Goal: Task Accomplishment & Management: Manage account settings

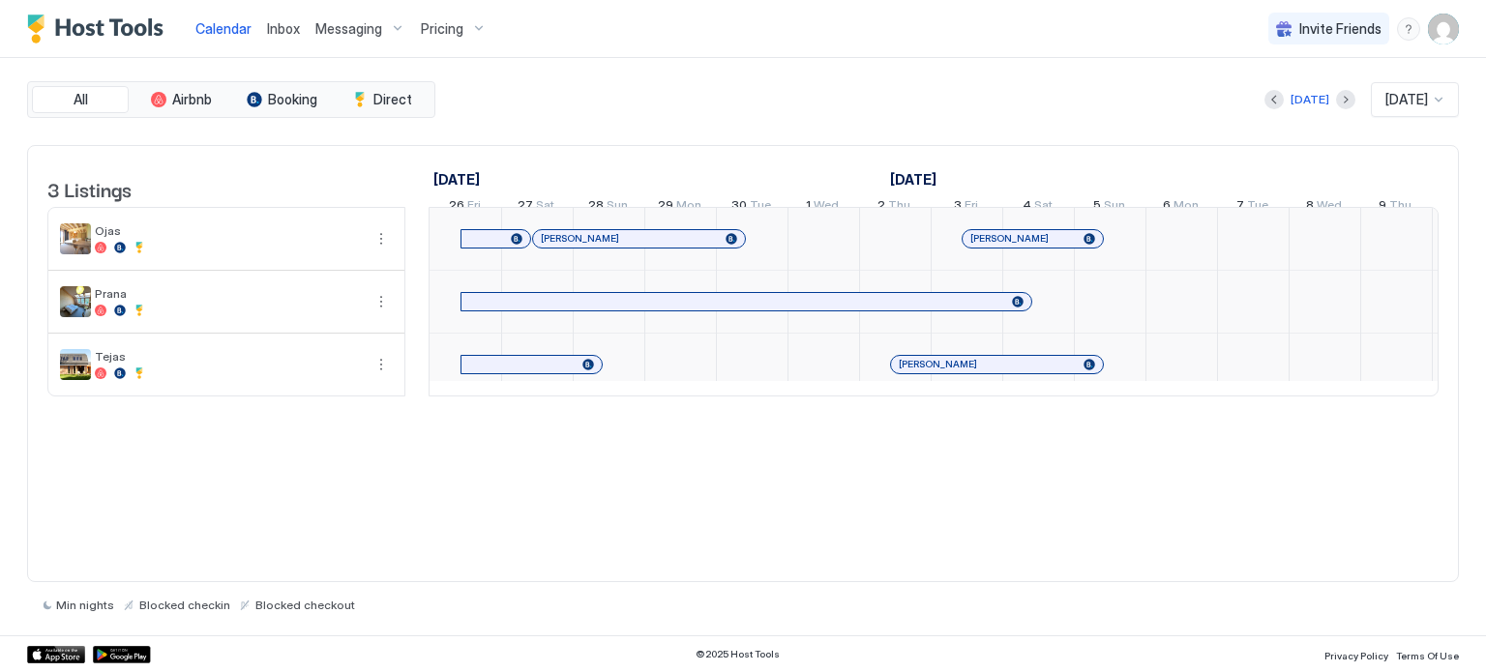
scroll to position [0, 1075]
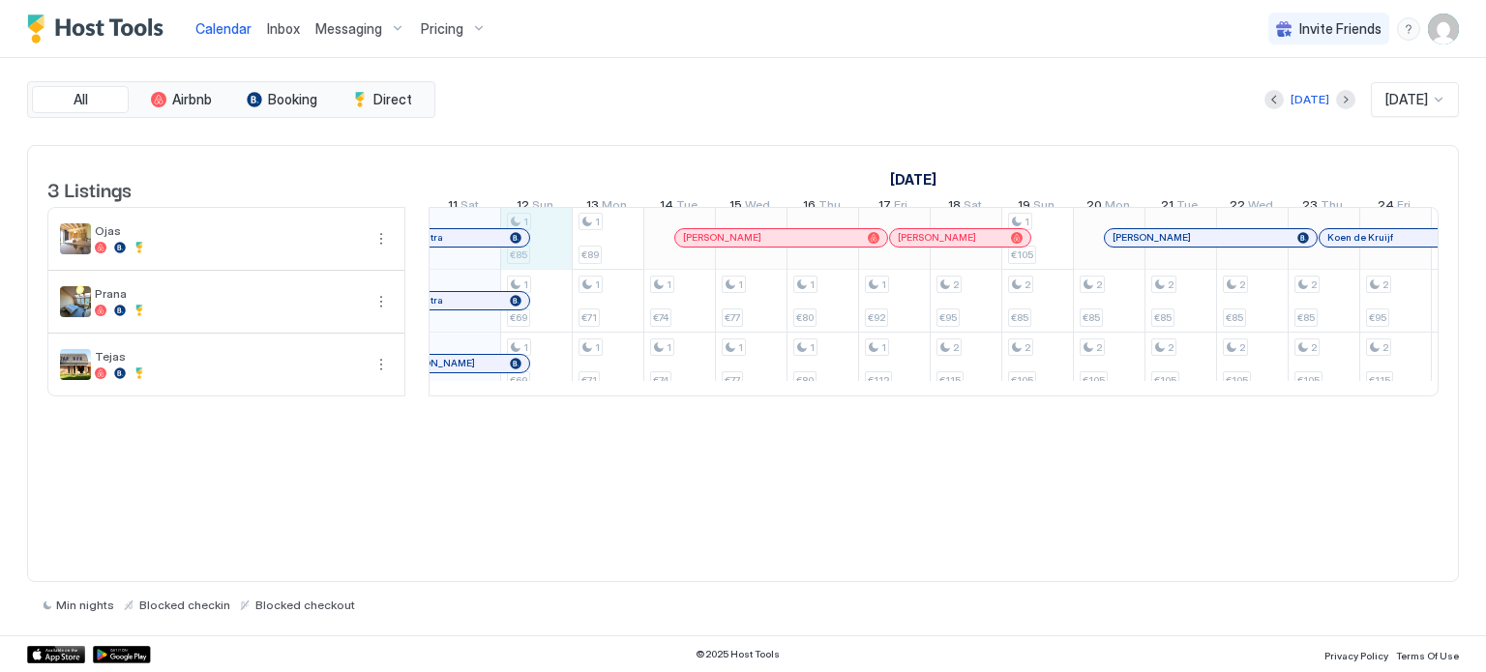
click at [548, 245] on div "1 €85 1 €69 1 €69 1 €89 1 €71 1 €71 1 €74 1 €74 1 €77 1 €77 1 €80 1 €80 1 €92 1…" at bounding box center [1288, 301] width 3866 height 188
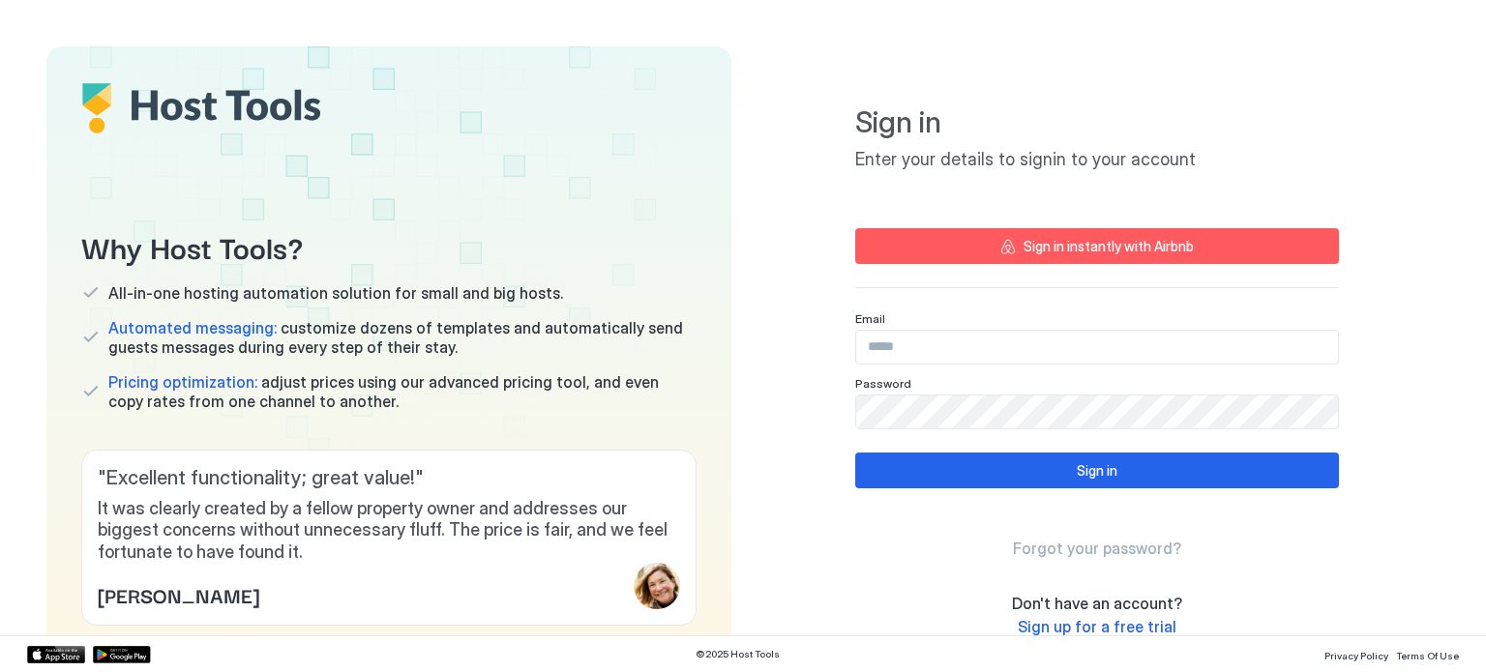
type input "**********"
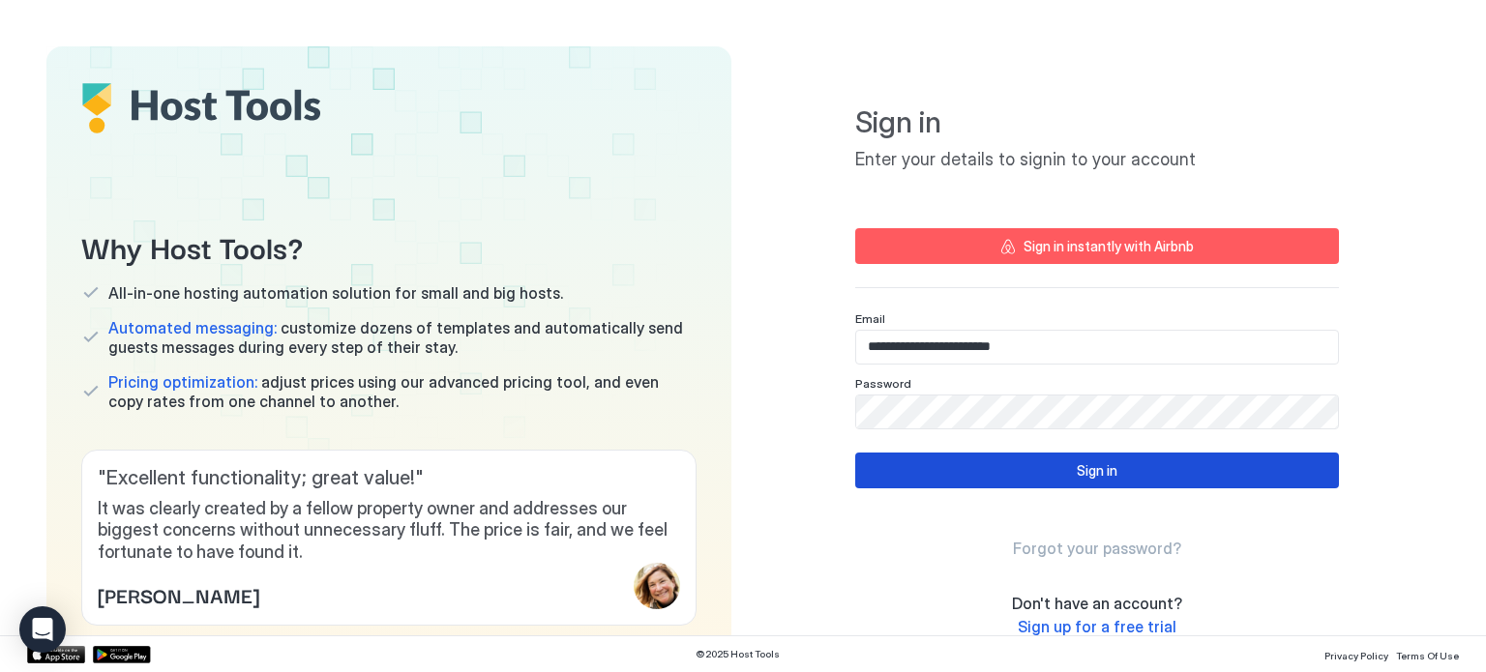
click at [1138, 473] on button "Sign in" at bounding box center [1097, 471] width 484 height 36
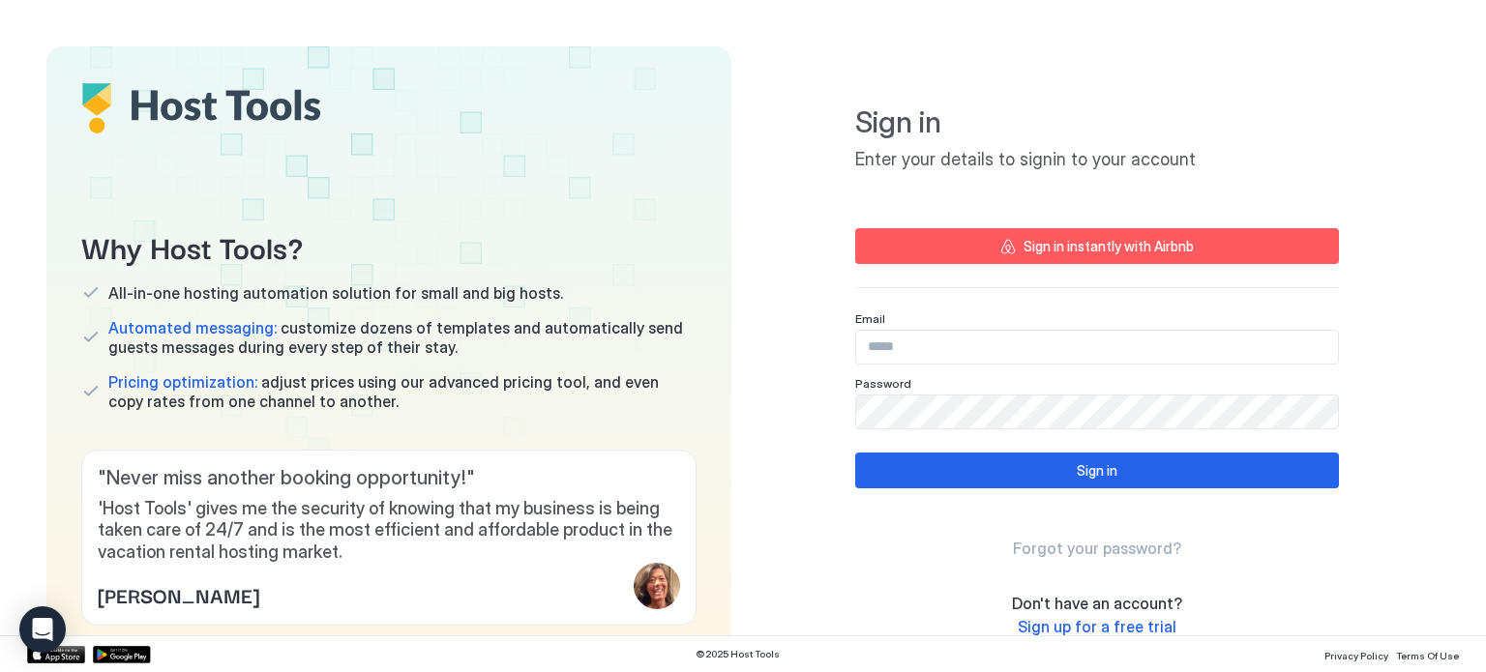
type input "**********"
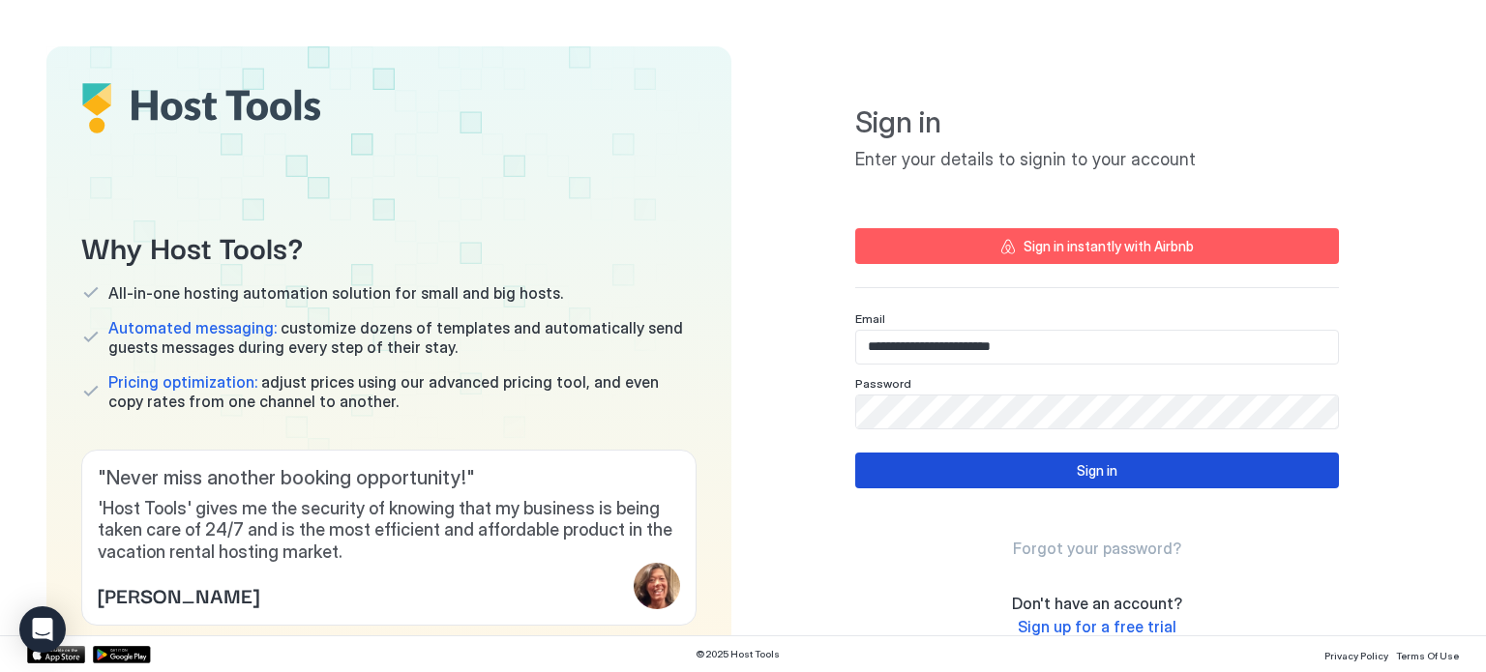
click at [1077, 473] on div "Sign in" at bounding box center [1097, 470] width 41 height 20
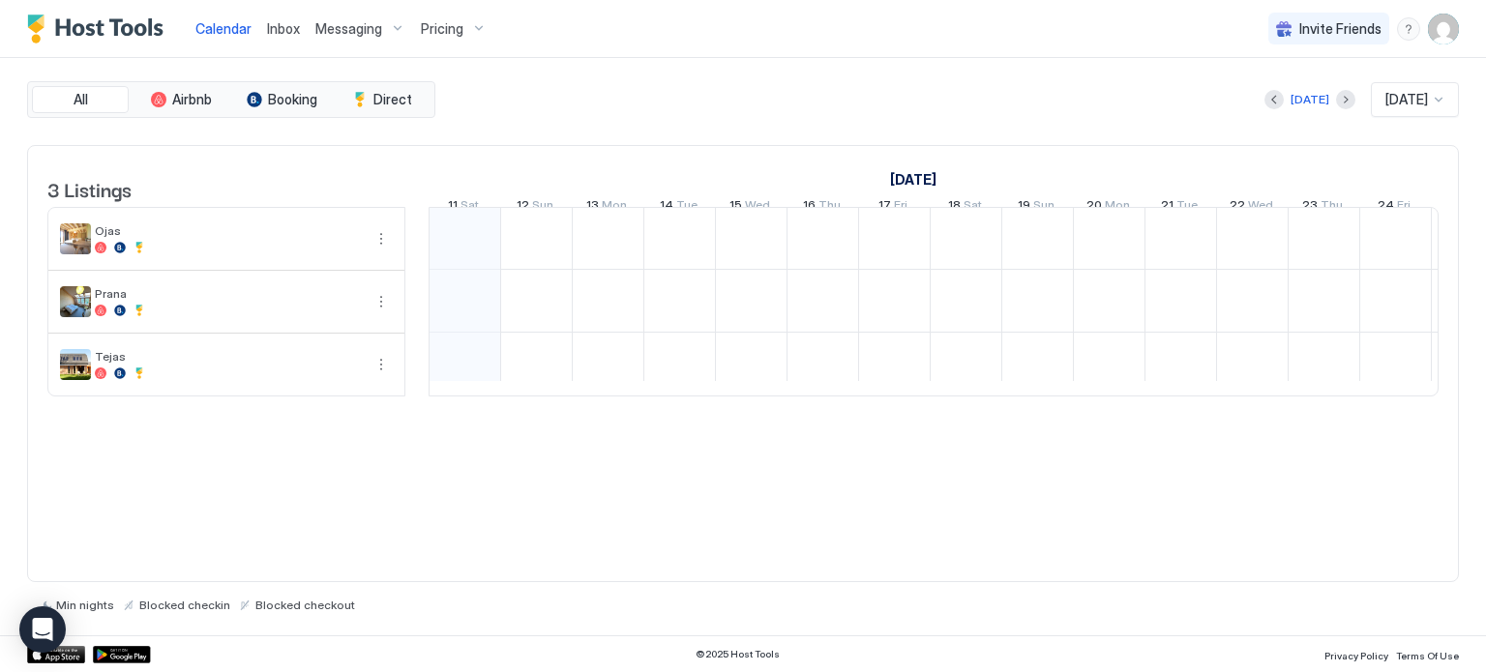
scroll to position [0, 1075]
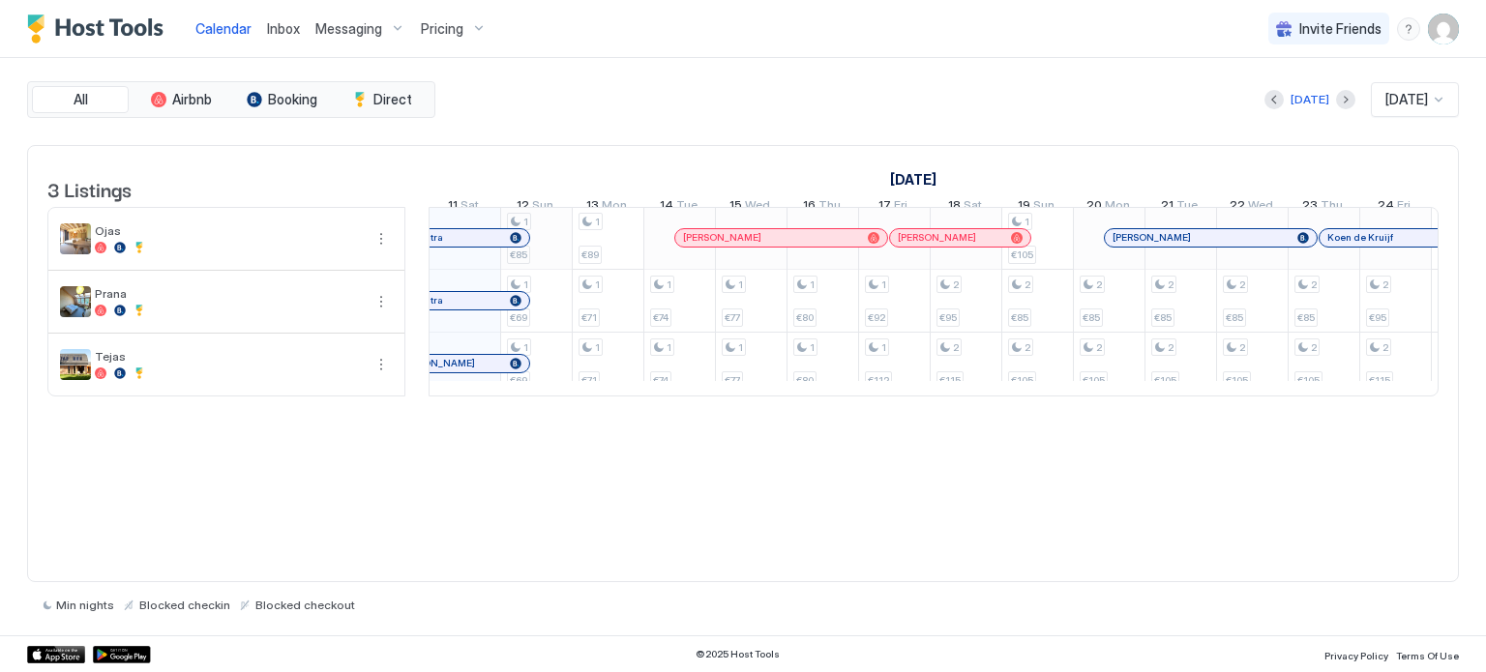
click at [542, 250] on div "1 €85 1 €69 1 €69 1 €89 1 €71 1 €71 1 €74 1 €74 1 €77 1 €77 1 €80 1 €80 1 €92 1…" at bounding box center [1288, 301] width 3866 height 188
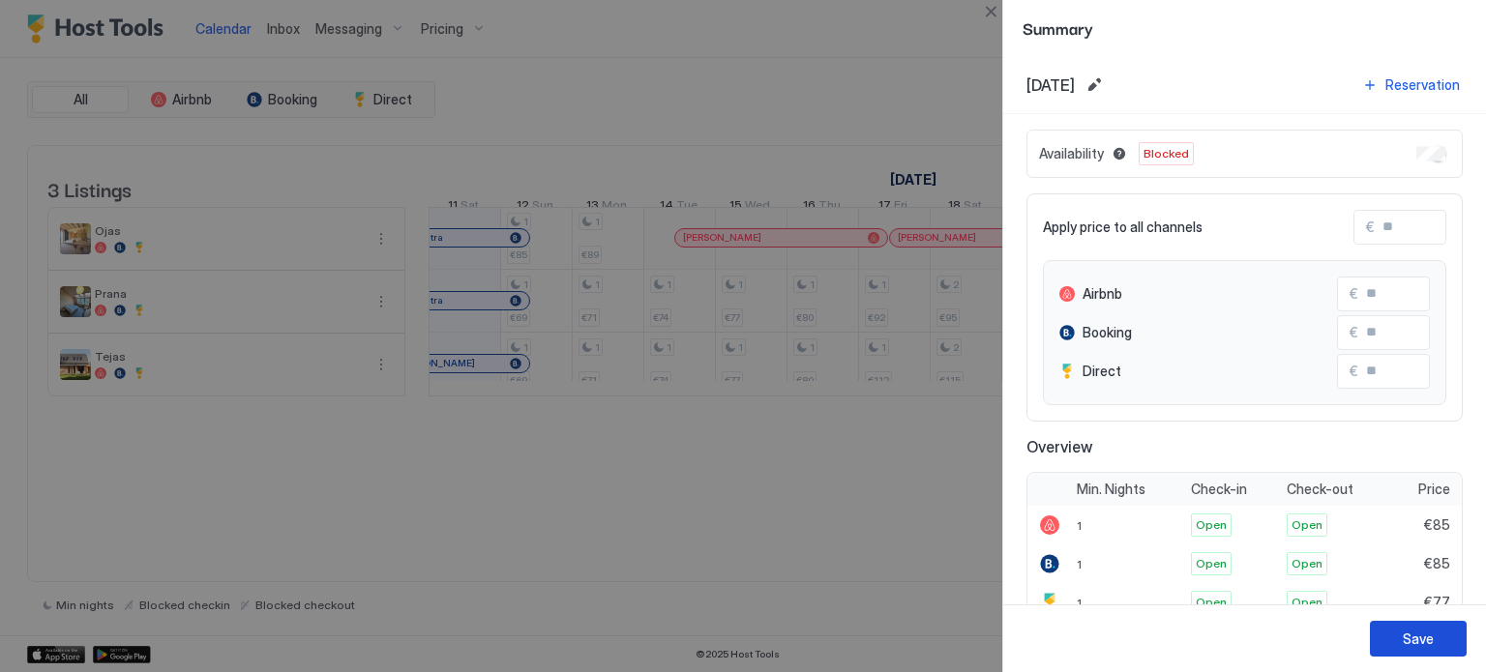
click at [1417, 637] on div "Save" at bounding box center [1418, 639] width 31 height 20
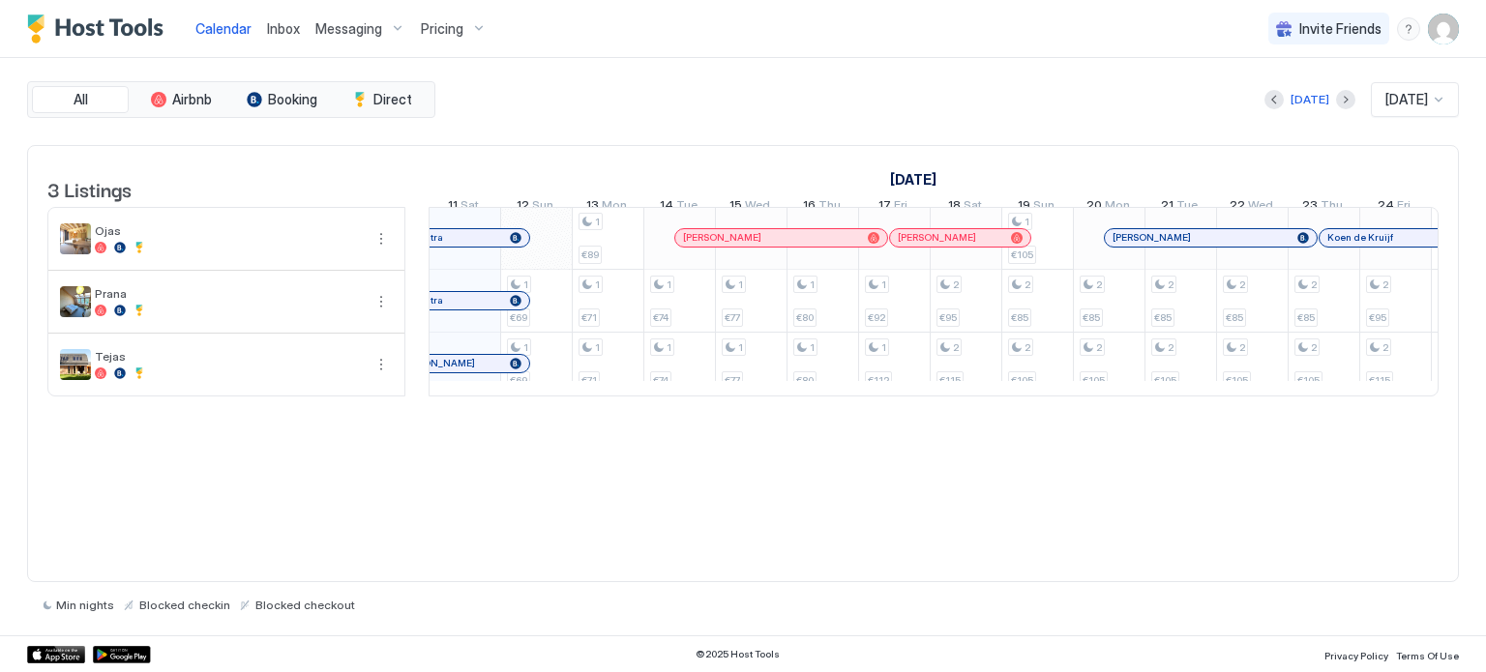
click at [665, 551] on div "3 Listings September 2025 October 2025 November 2025 26 Fri 27 Sat 28 Sun 29 Mo…" at bounding box center [743, 364] width 1432 height 438
click at [95, 30] on img "Host Tools Logo" at bounding box center [99, 29] width 145 height 29
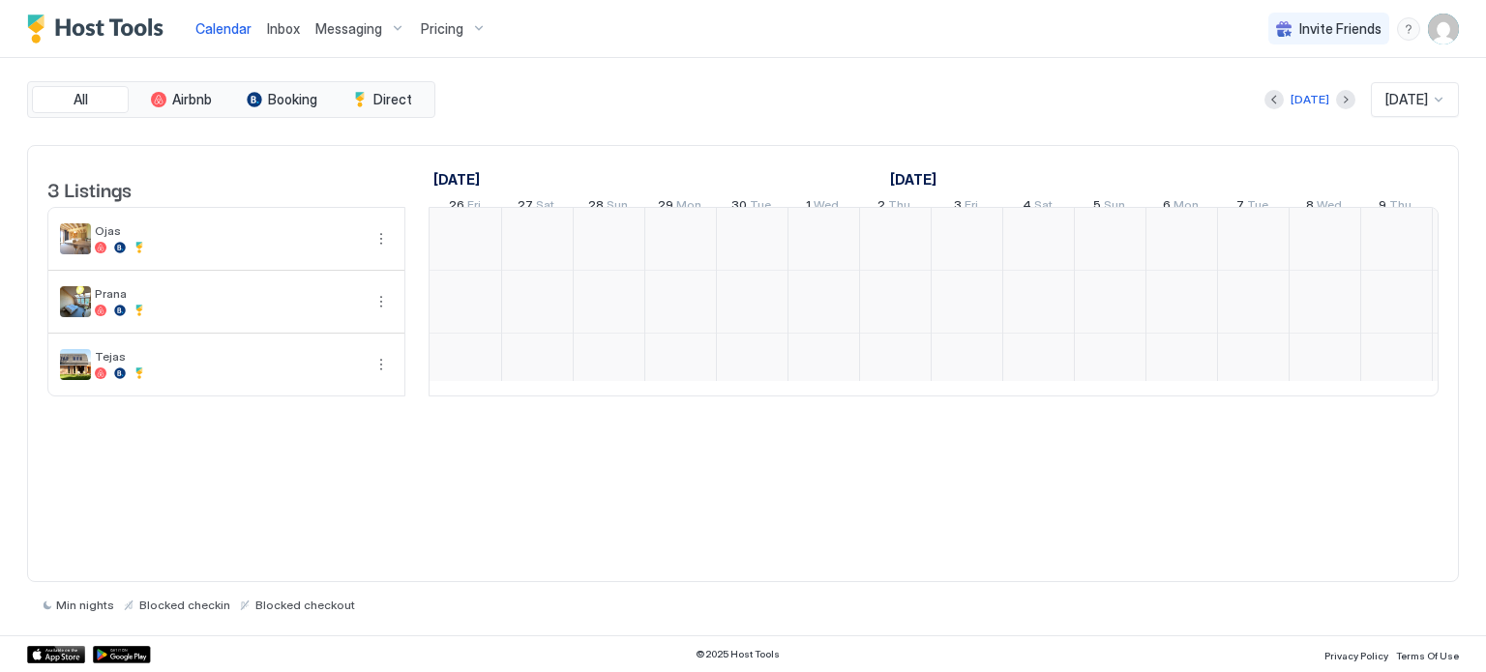
scroll to position [0, 1075]
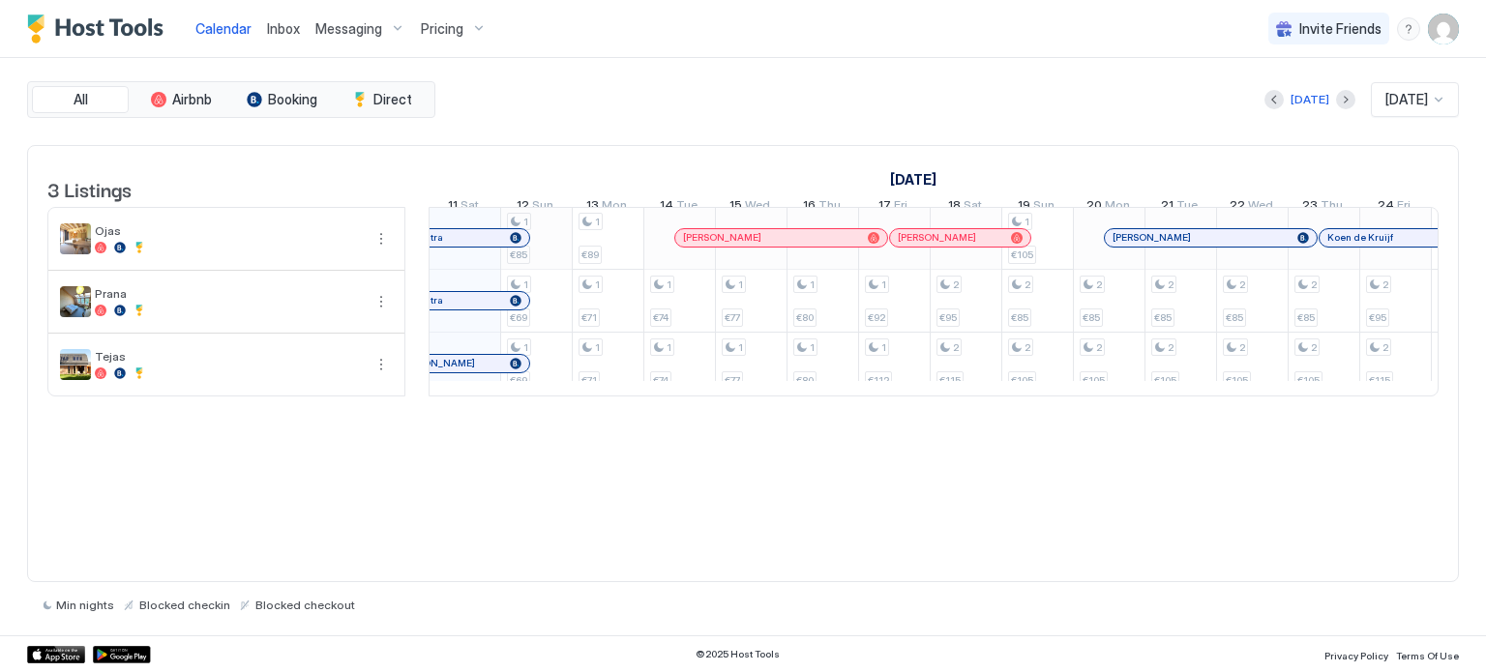
click at [551, 253] on div "1 €85 1 €69 1 €69 1 €89 1 €71 1 €71 1 €74 1 €74 1 €77 1 €77 1 €80 1 €80 1 €92 1…" at bounding box center [1288, 301] width 3866 height 188
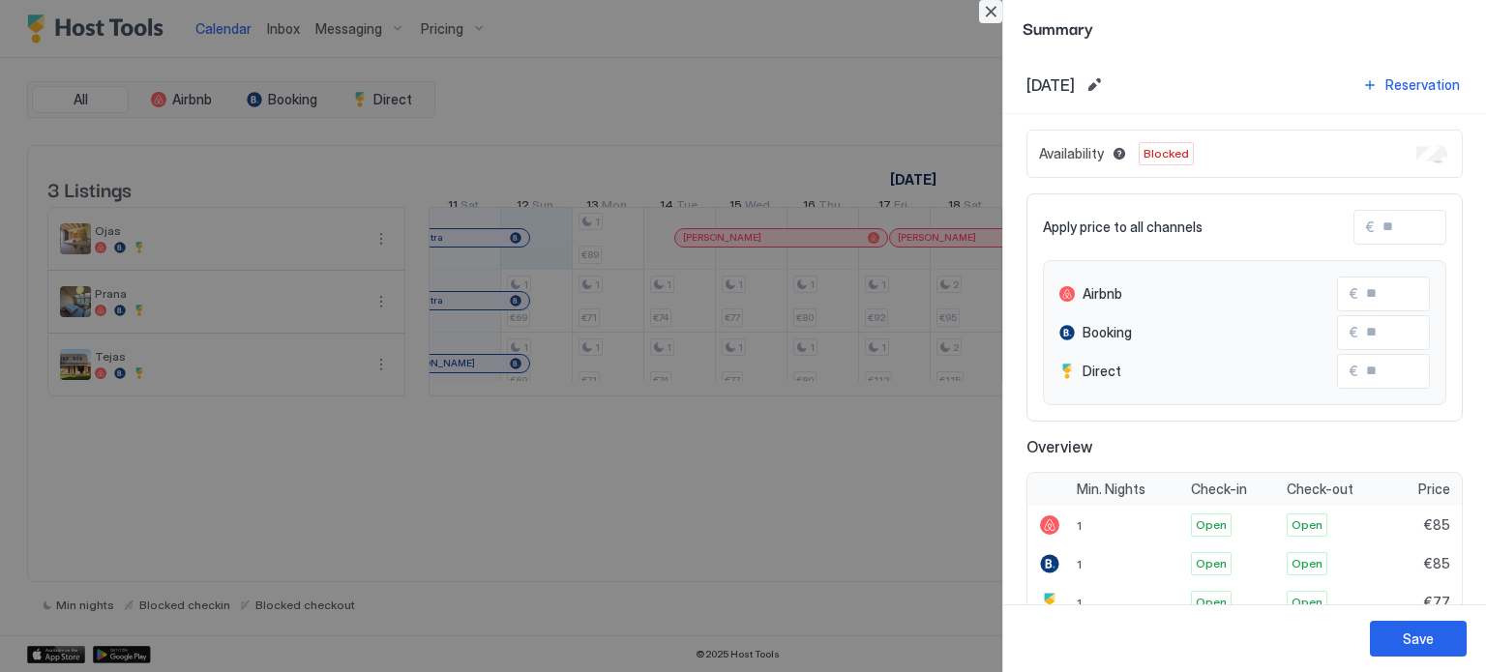
click at [991, 15] on button "Close" at bounding box center [990, 11] width 23 height 23
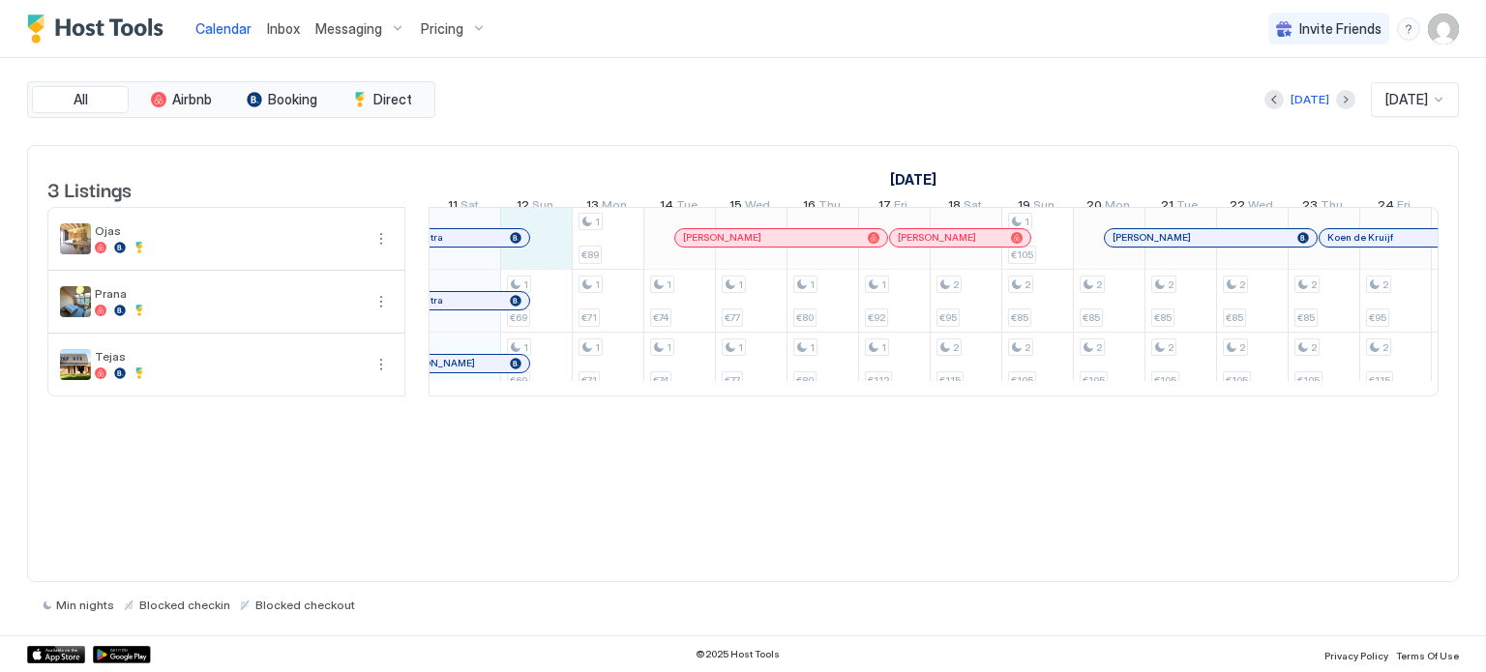
click at [558, 254] on div "1 €69 1 €69 1 €89 1 €71 1 €71 1 €74 1 €74 1 €77 1 €77 1 €80 1 €80 1 €92 1 €112 …" at bounding box center [1288, 301] width 3866 height 188
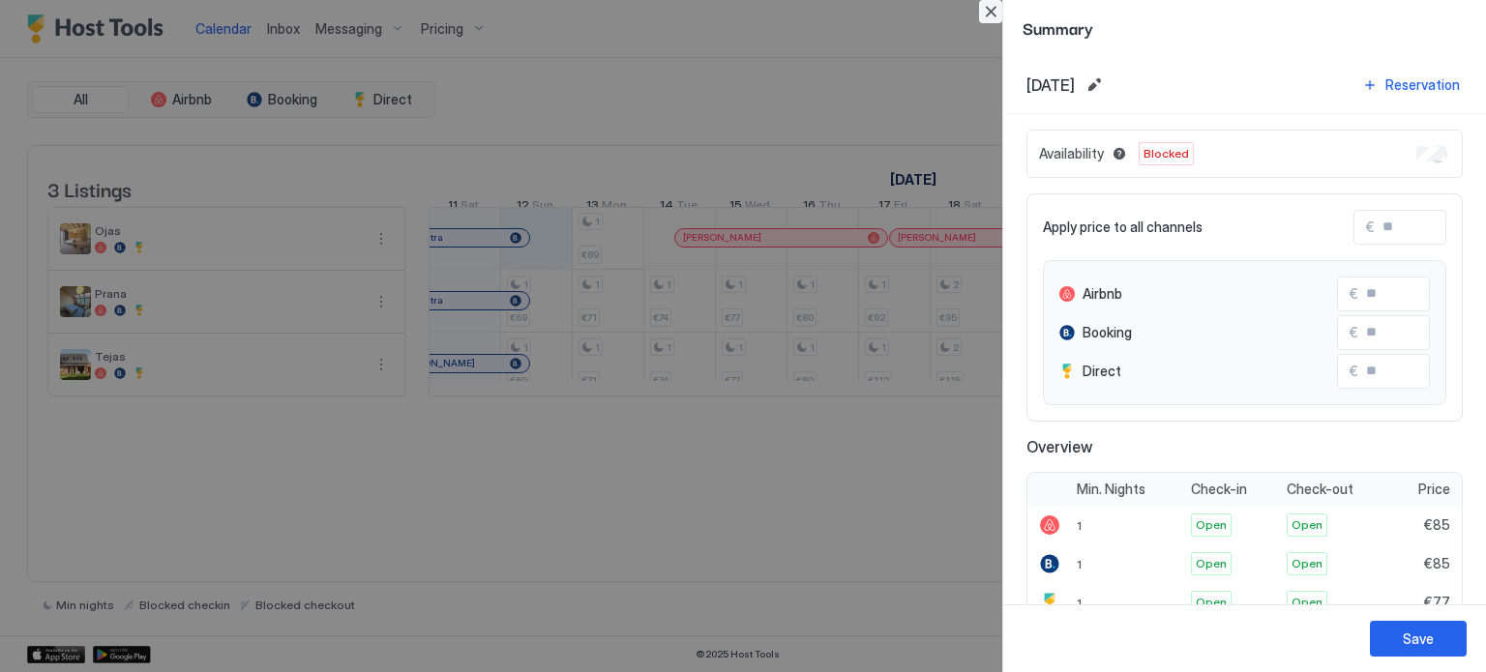
click at [988, 8] on button "Close" at bounding box center [990, 11] width 23 height 23
